Goal: Find specific page/section: Find specific page/section

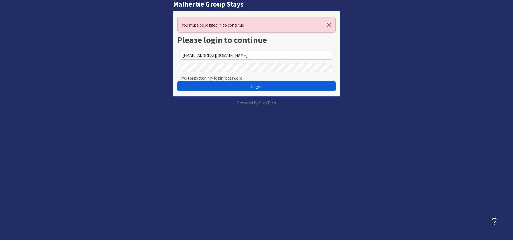
click at [257, 84] on span "Login" at bounding box center [256, 85] width 10 height 5
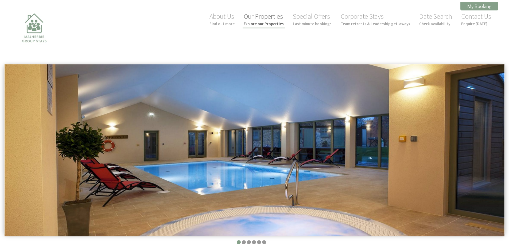
click at [260, 18] on link "Our Properties Explore our Properties" at bounding box center [264, 19] width 40 height 14
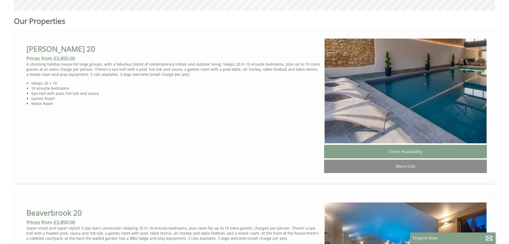
scroll to position [294, 0]
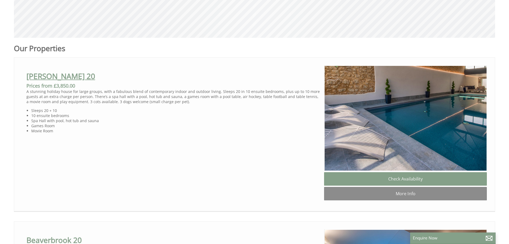
click at [49, 77] on link "Churchill 20" at bounding box center [60, 76] width 69 height 10
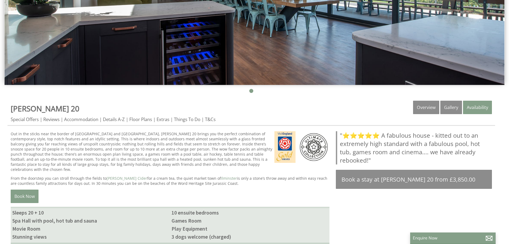
scroll to position [160, 0]
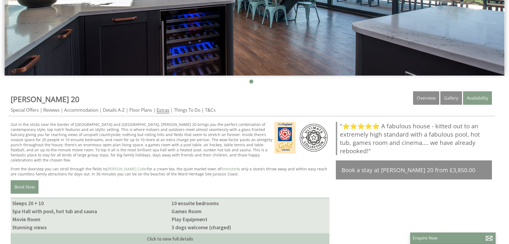
click at [163, 109] on link "Extras" at bounding box center [163, 110] width 13 height 7
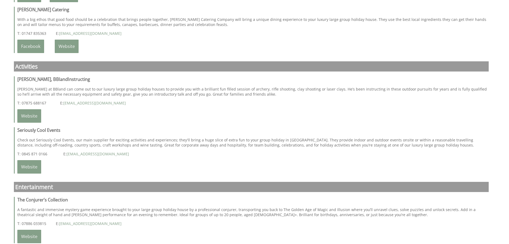
scroll to position [1043, 0]
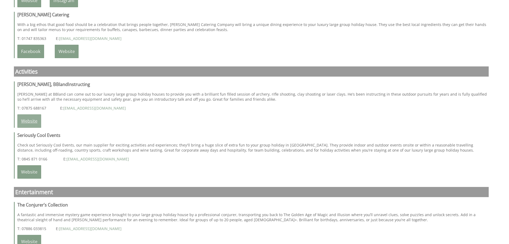
click at [28, 115] on link "Website" at bounding box center [29, 120] width 24 height 13
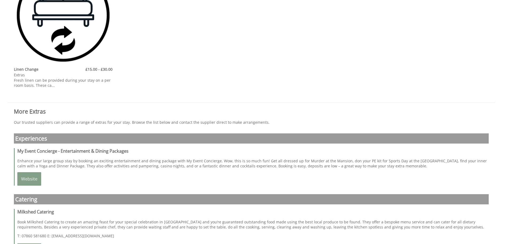
scroll to position [401, 0]
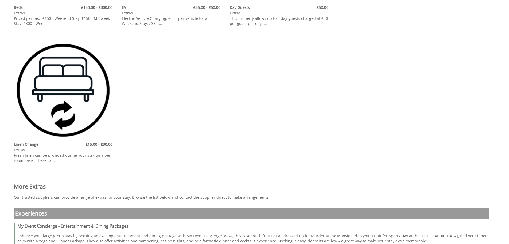
scroll to position [160, 0]
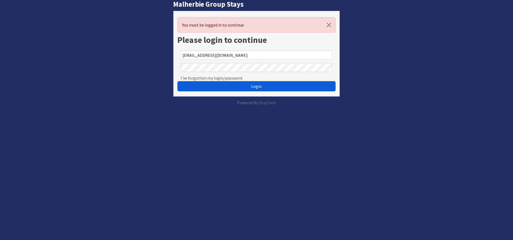
click at [257, 85] on span "Login" at bounding box center [256, 85] width 10 height 5
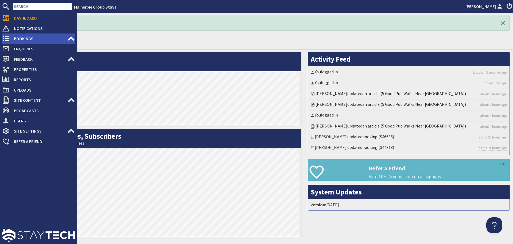
click at [18, 36] on span "Bookings" at bounding box center [39, 38] width 58 height 9
